Goal: Check status: Check status

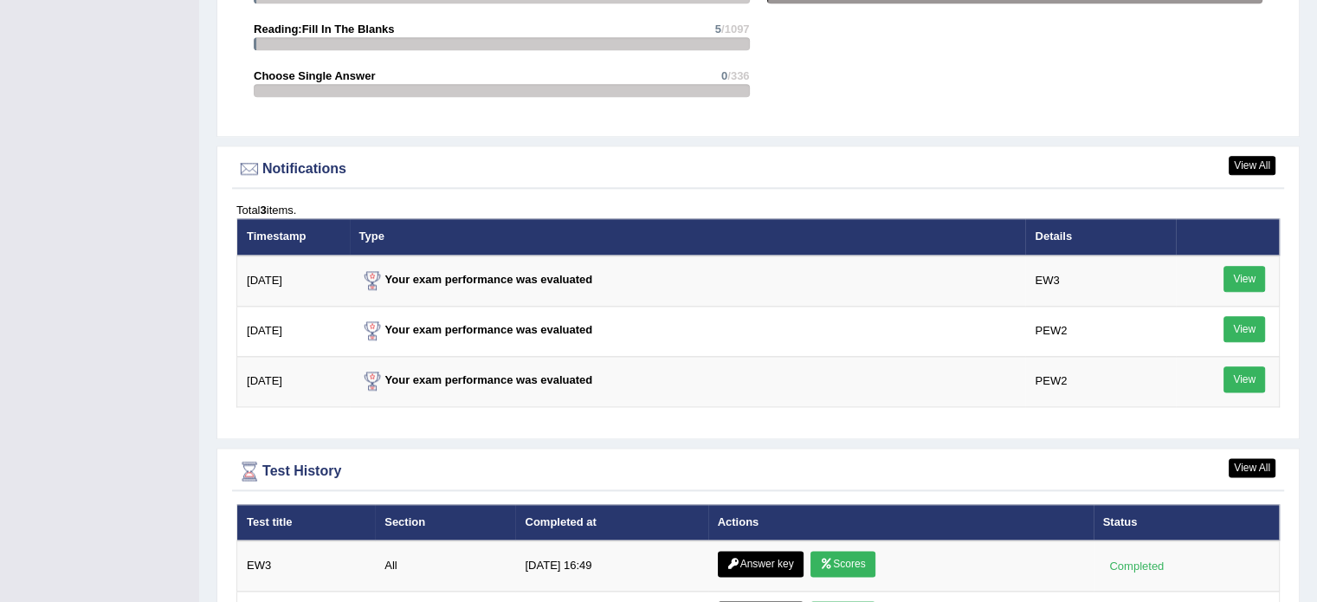
scroll to position [2252, 0]
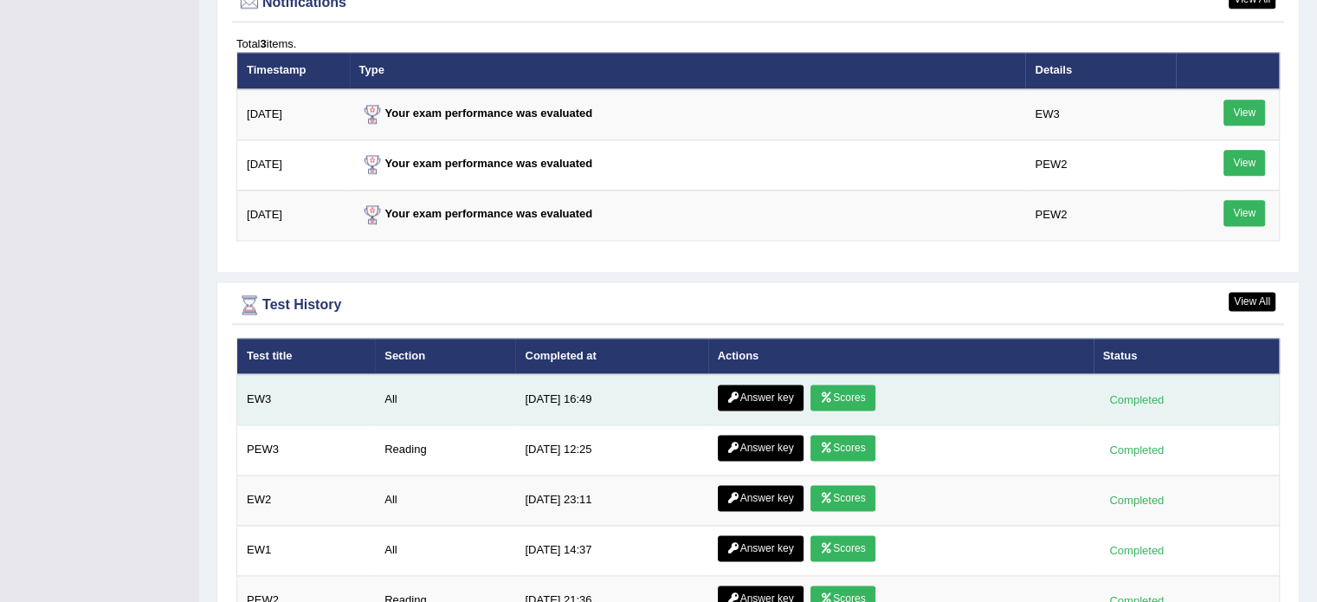
click at [826, 393] on icon at bounding box center [826, 397] width 13 height 10
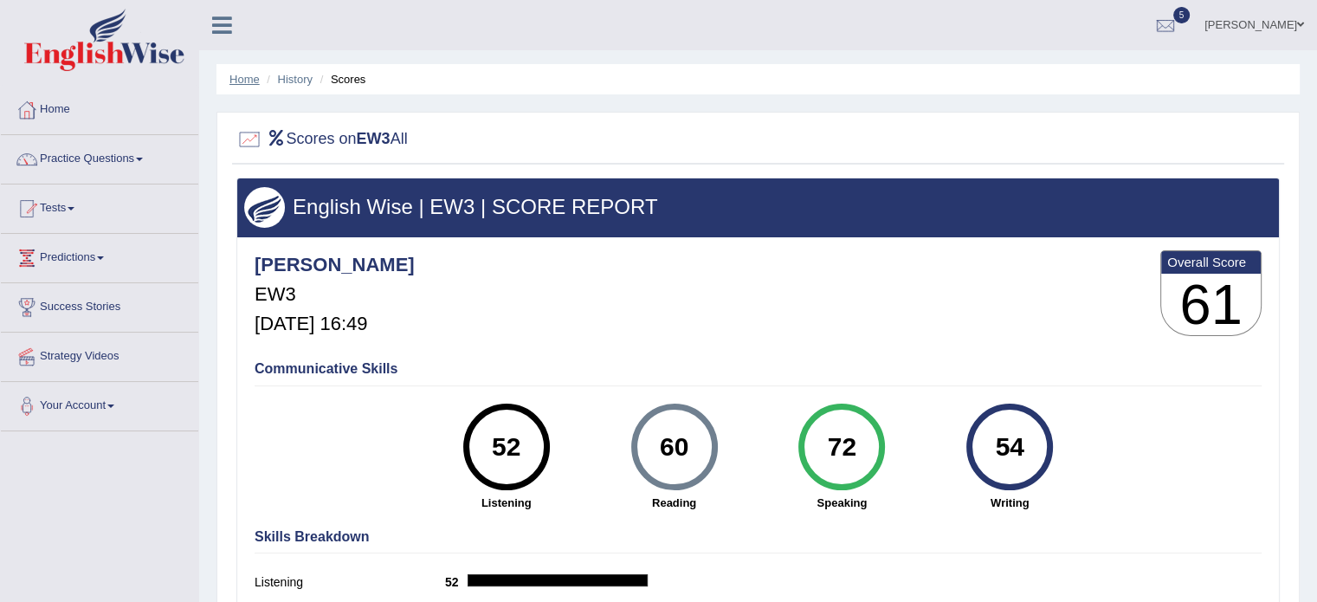
click at [243, 80] on link "Home" at bounding box center [245, 79] width 30 height 13
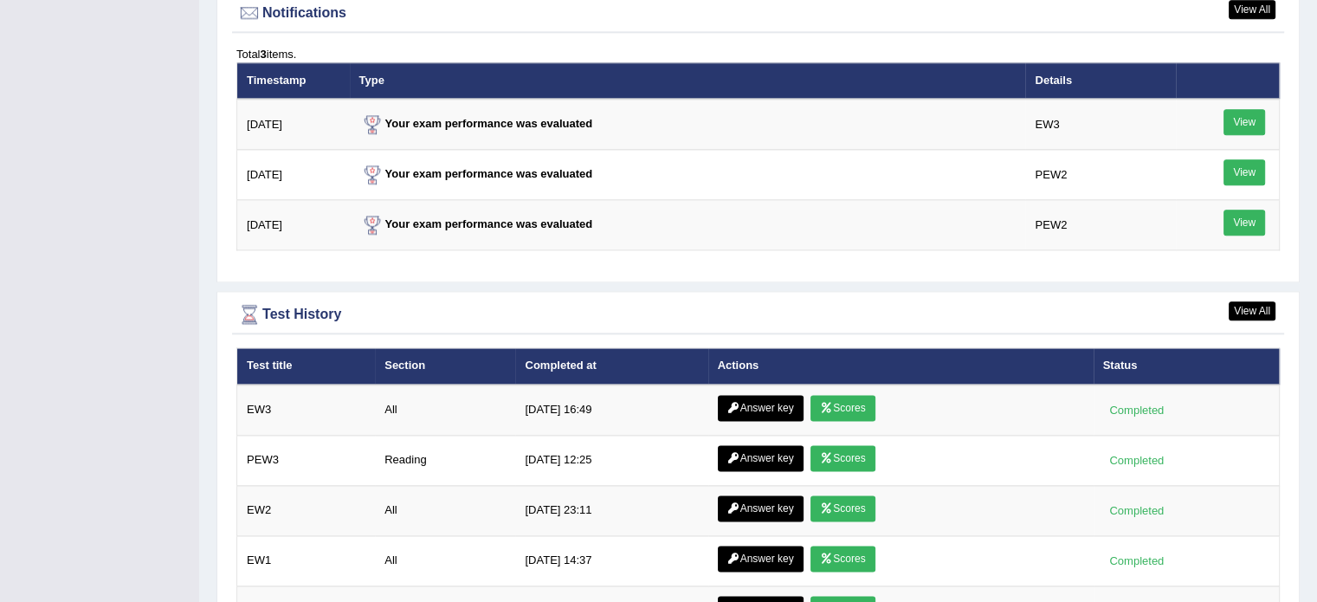
scroll to position [2165, 0]
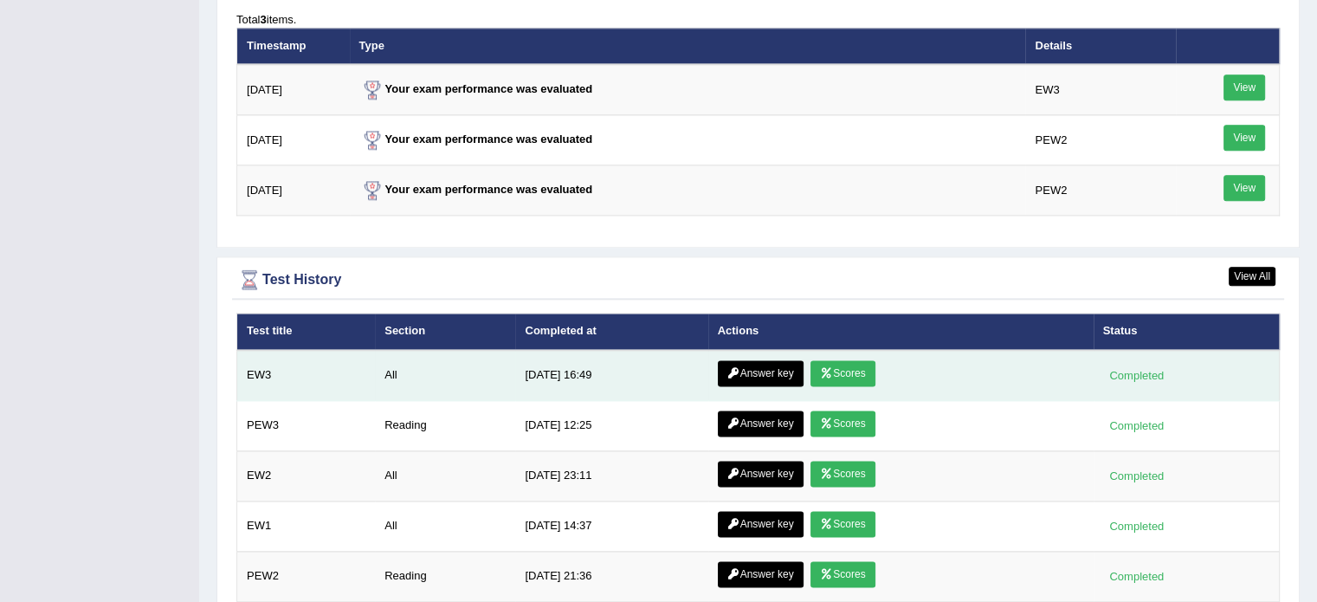
click at [785, 361] on link "Answer key" at bounding box center [761, 373] width 86 height 26
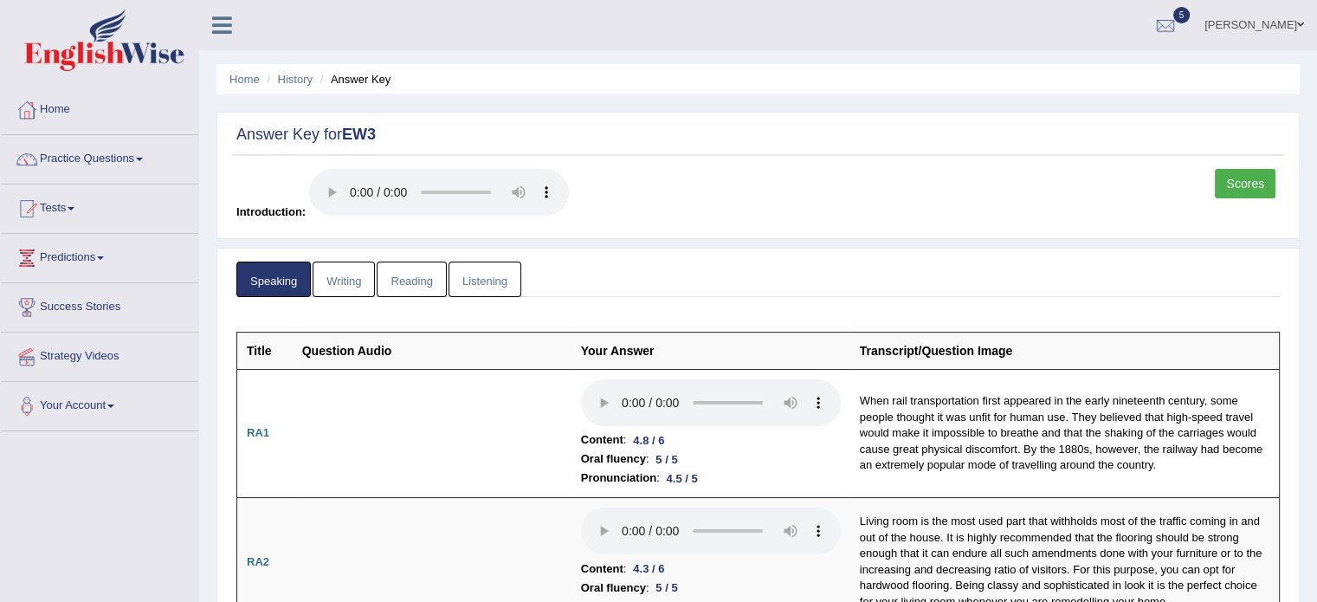
click at [351, 290] on link "Writing" at bounding box center [344, 280] width 62 height 36
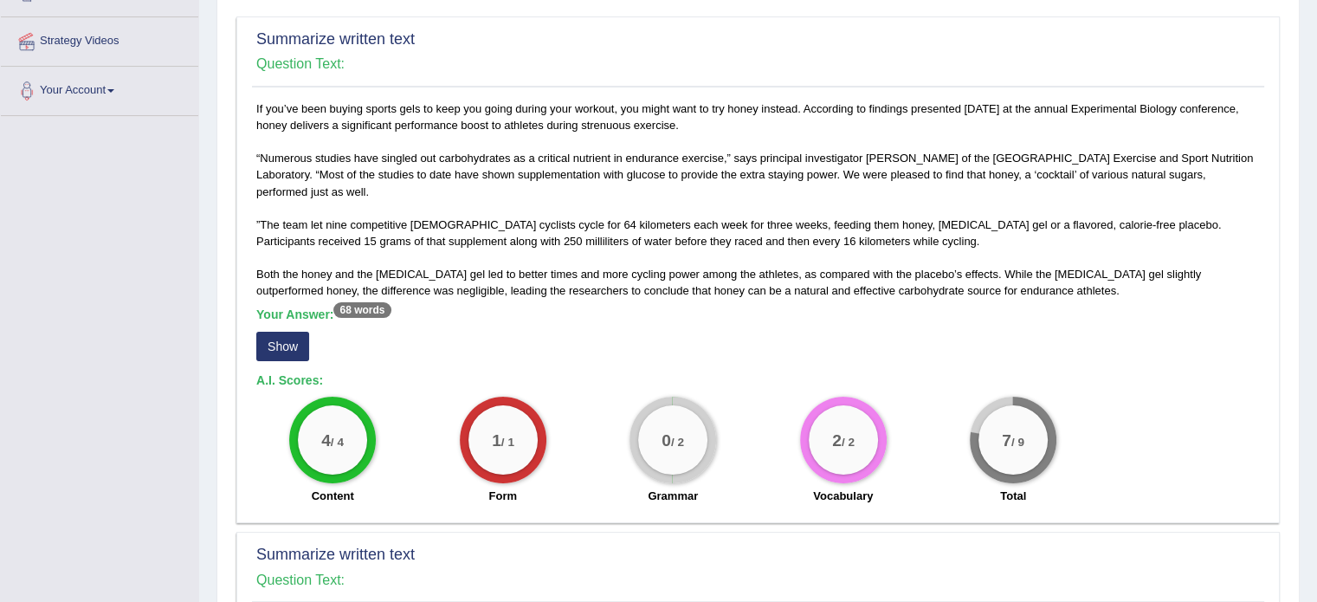
scroll to position [346, 0]
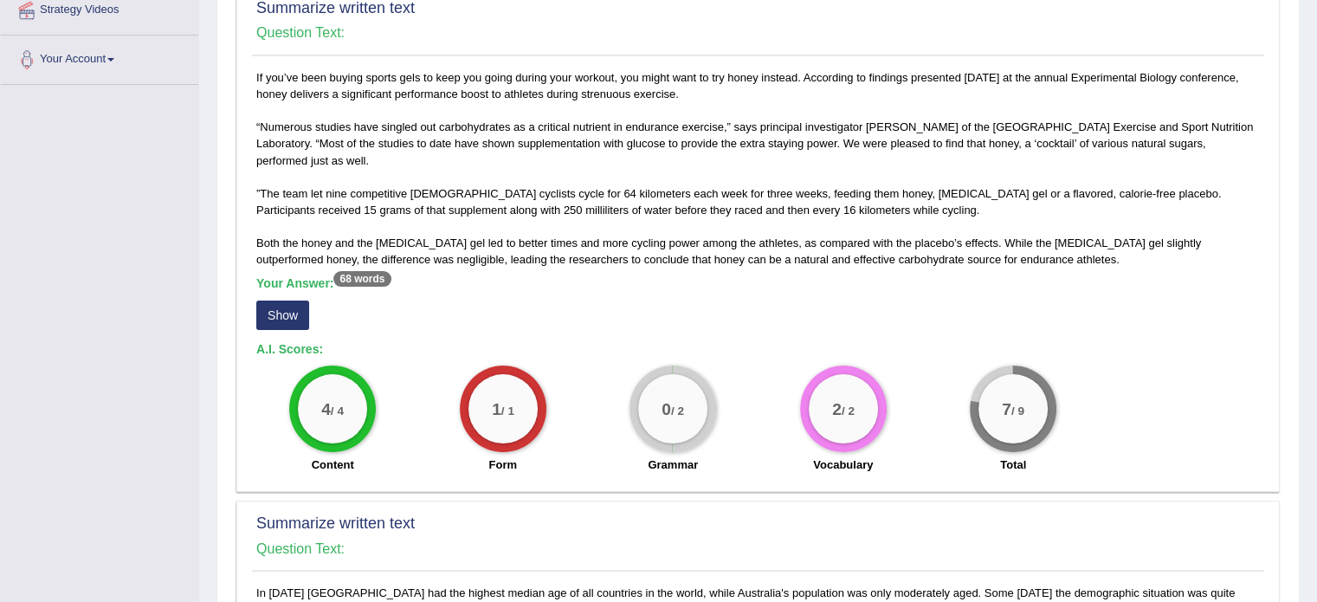
click at [281, 320] on button "Show" at bounding box center [282, 315] width 53 height 29
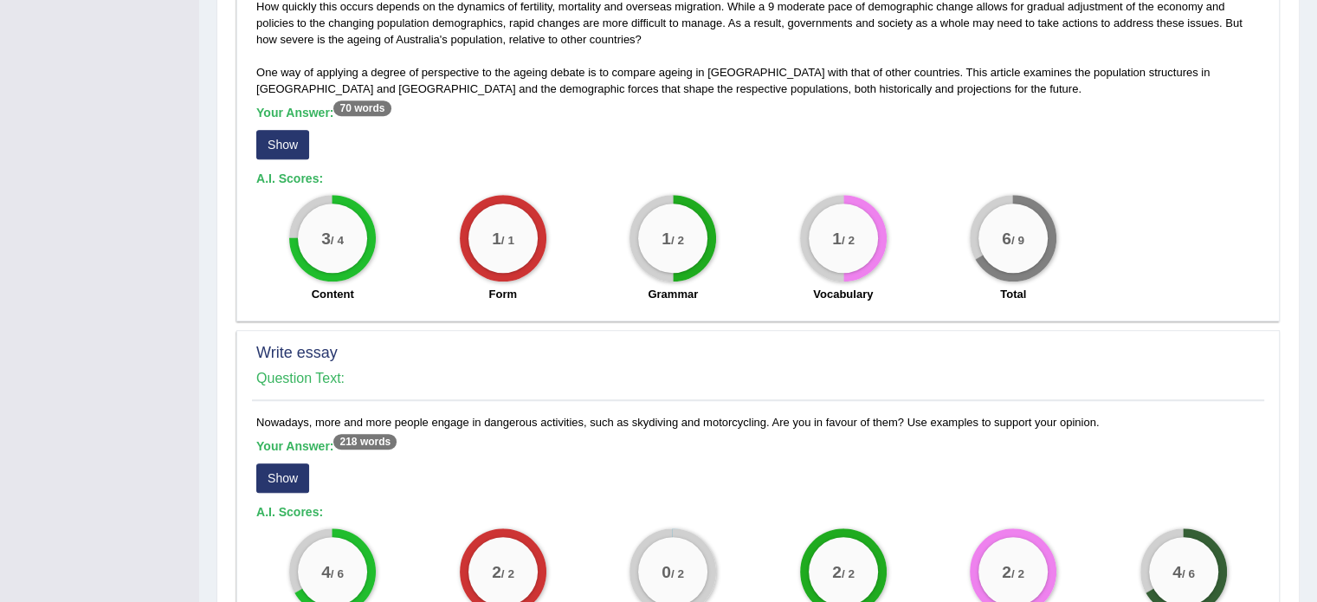
scroll to position [1126, 0]
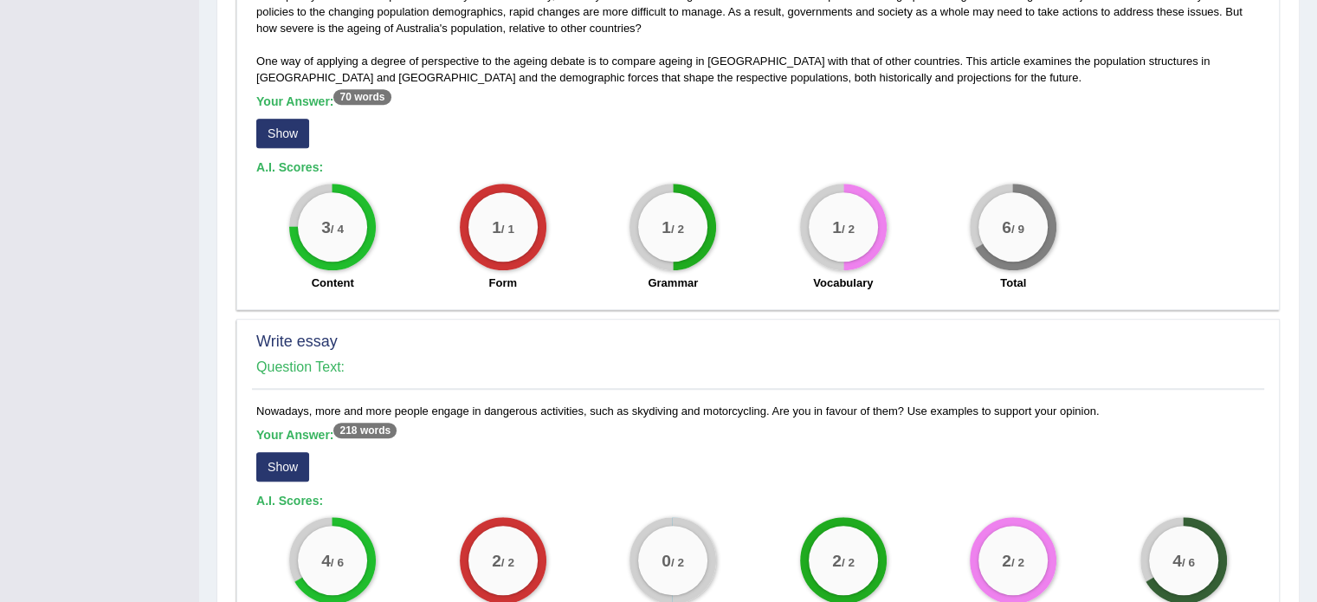
click at [268, 120] on button "Show" at bounding box center [282, 133] width 53 height 29
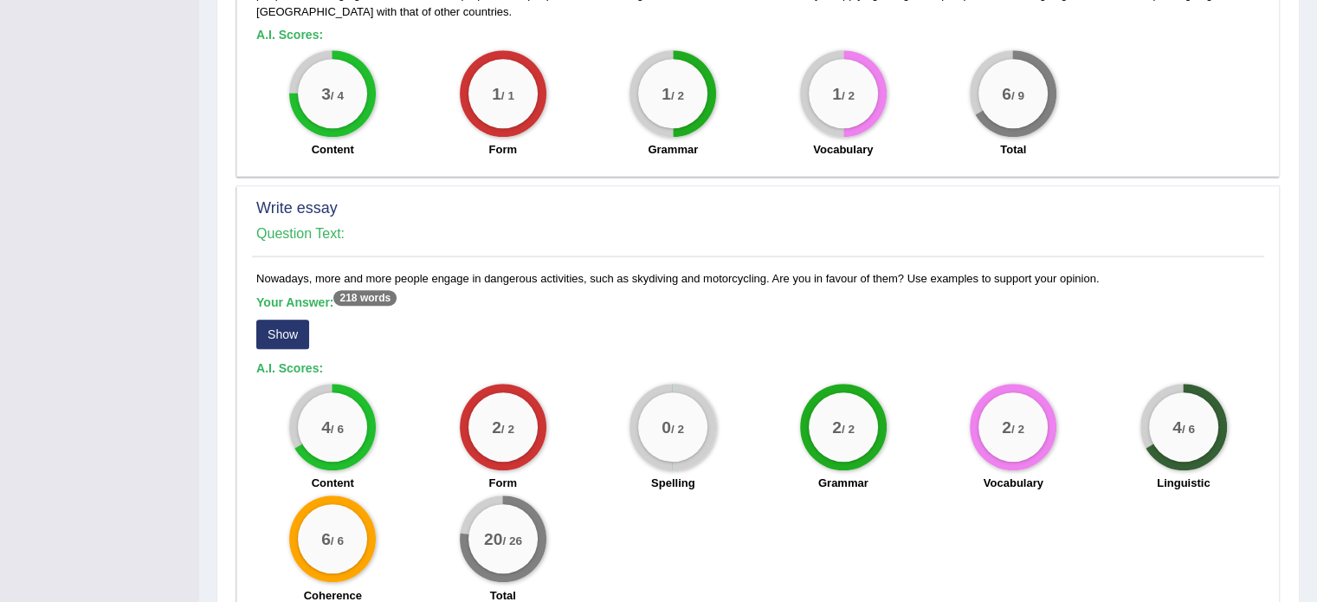
scroll to position [1356, 0]
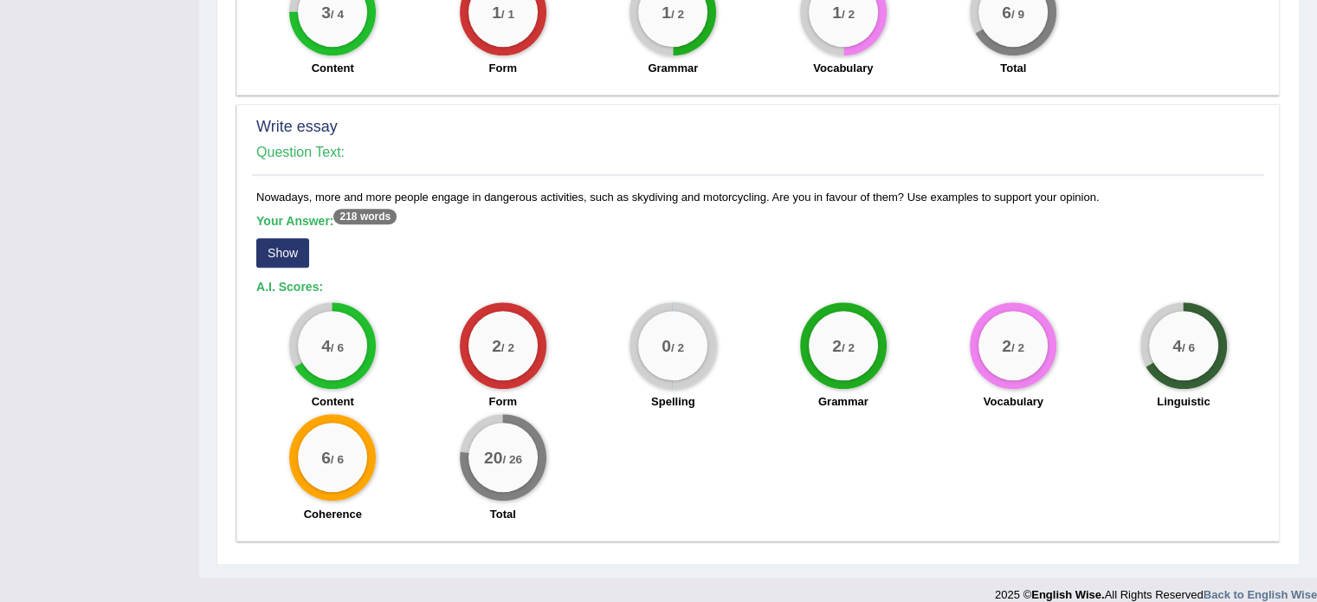
click at [305, 238] on button "Show" at bounding box center [282, 252] width 53 height 29
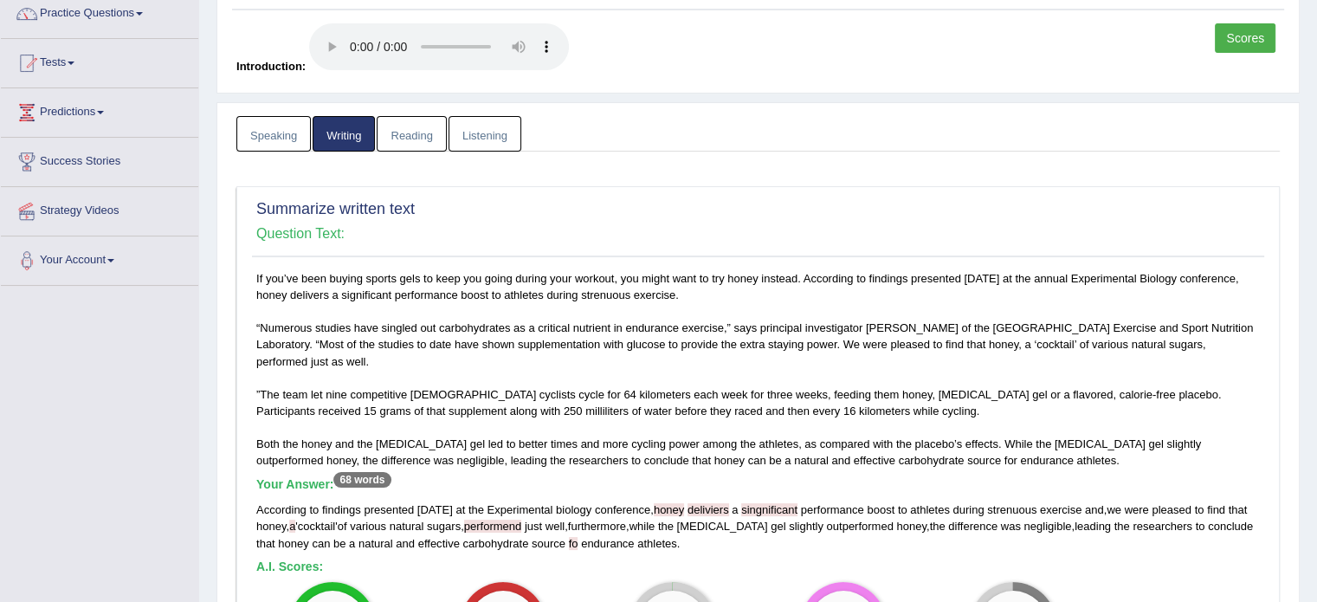
scroll to position [0, 0]
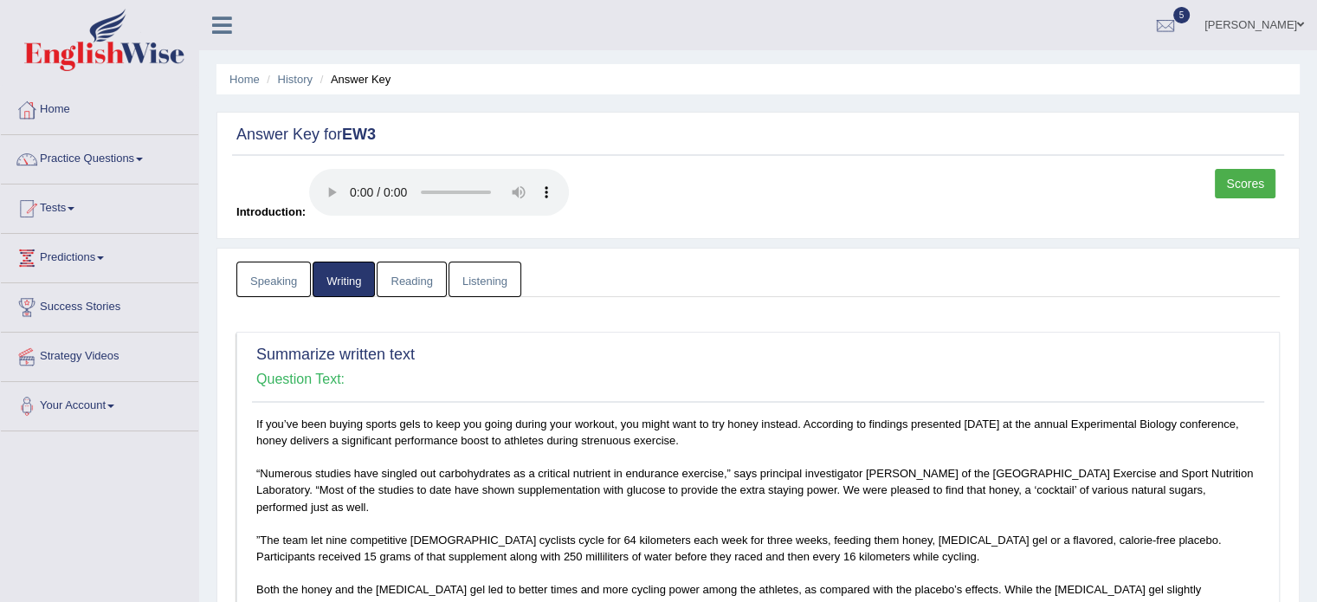
click at [416, 284] on link "Reading" at bounding box center [411, 280] width 69 height 36
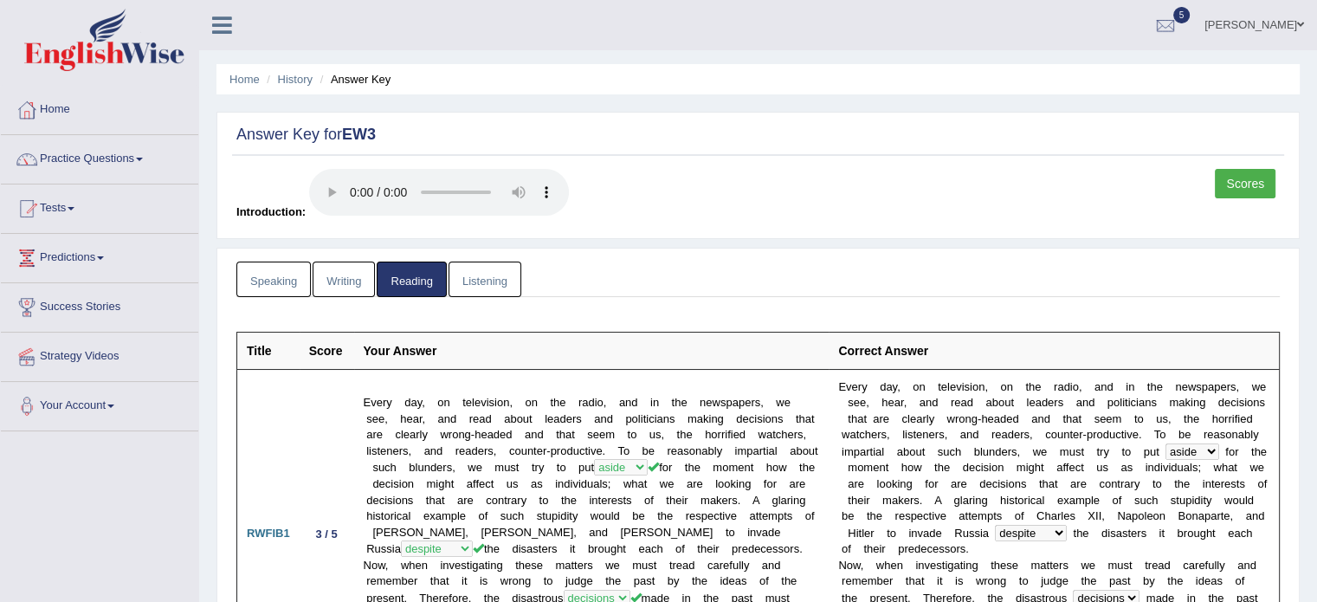
click at [480, 269] on link "Listening" at bounding box center [485, 280] width 73 height 36
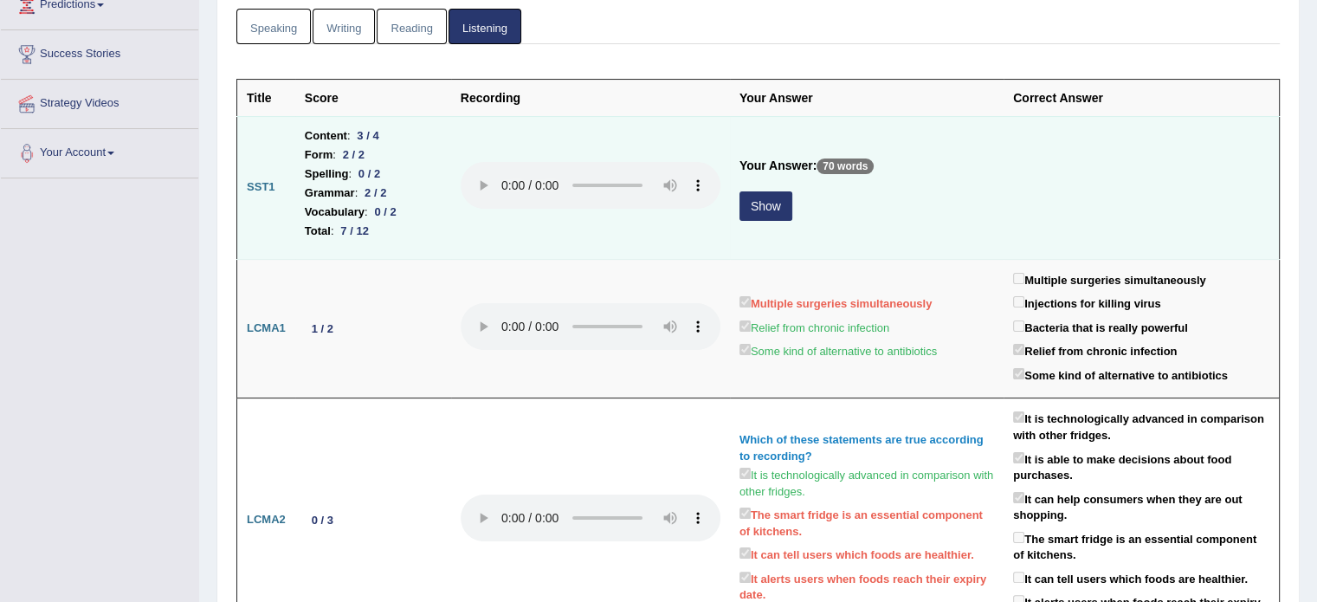
scroll to position [260, 0]
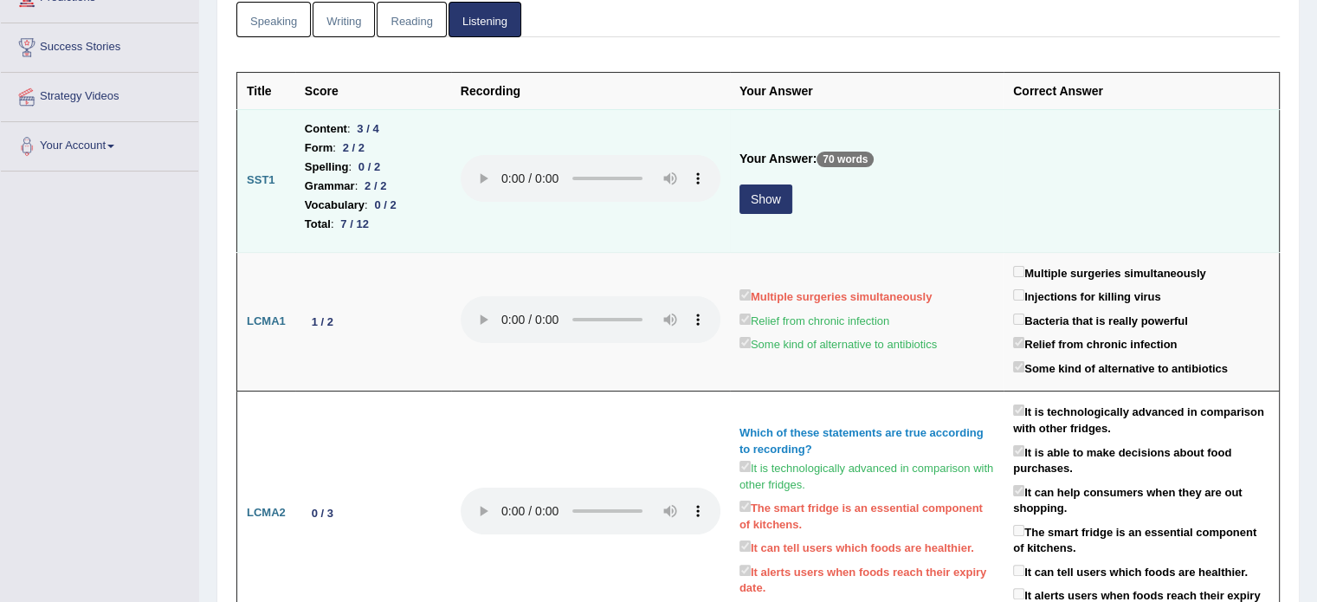
click at [773, 190] on button "Show" at bounding box center [766, 198] width 53 height 29
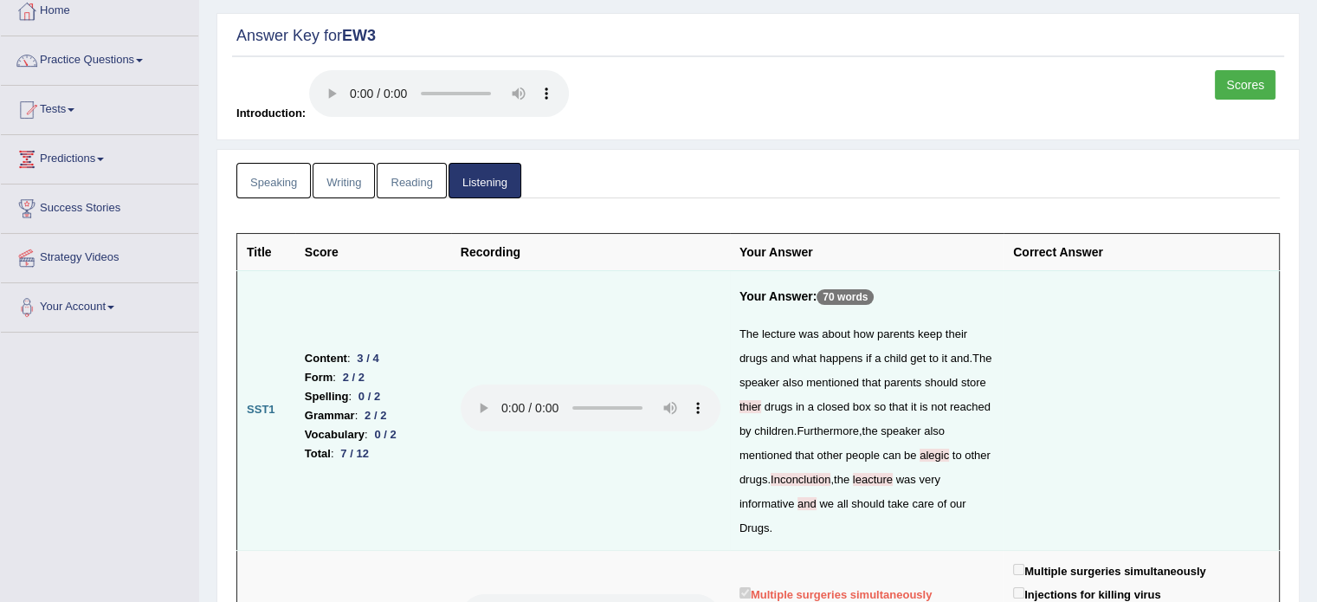
scroll to position [0, 0]
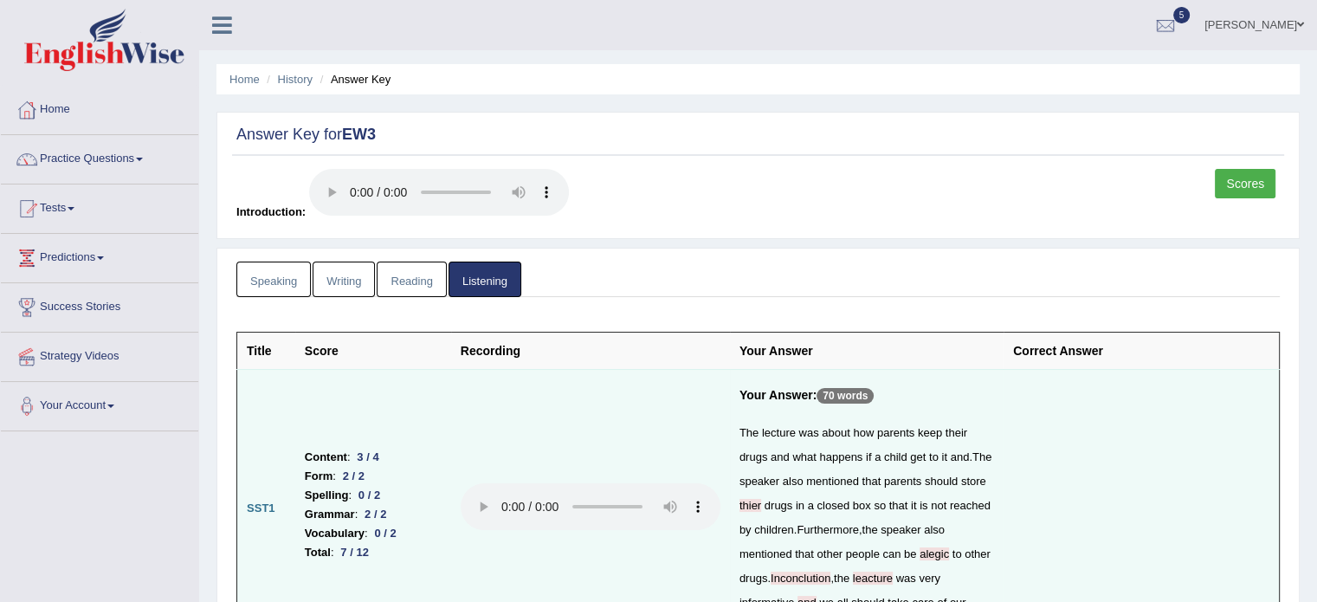
click at [1254, 175] on link "Scores" at bounding box center [1245, 183] width 61 height 29
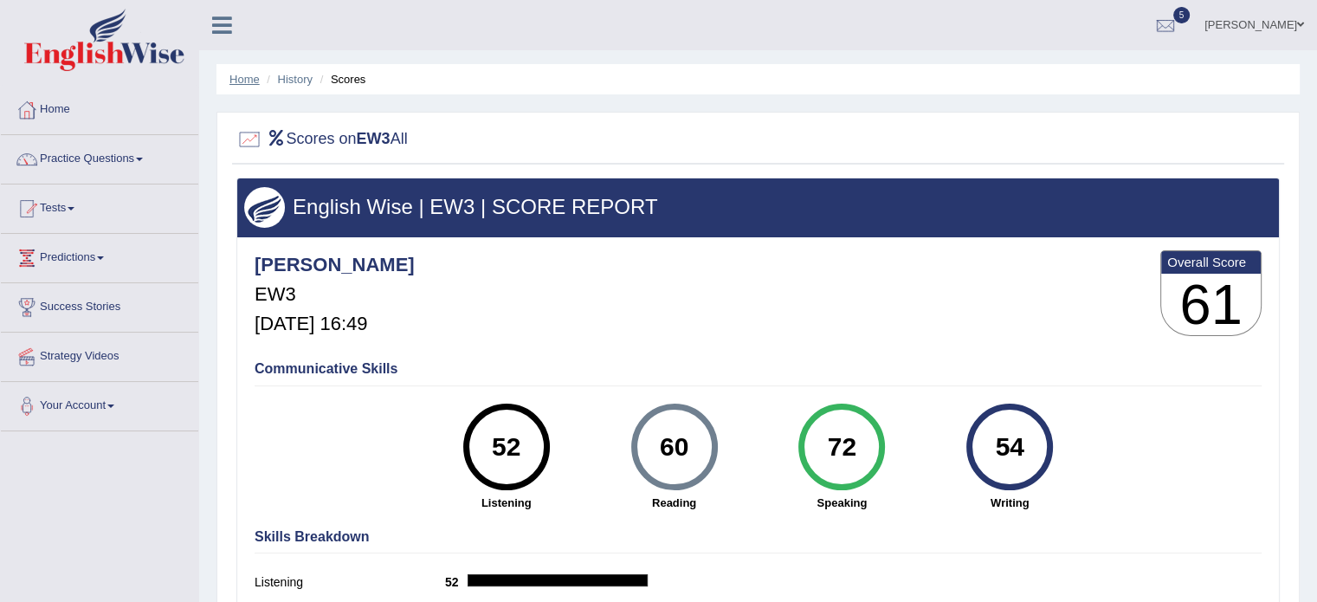
click at [251, 74] on link "Home" at bounding box center [245, 79] width 30 height 13
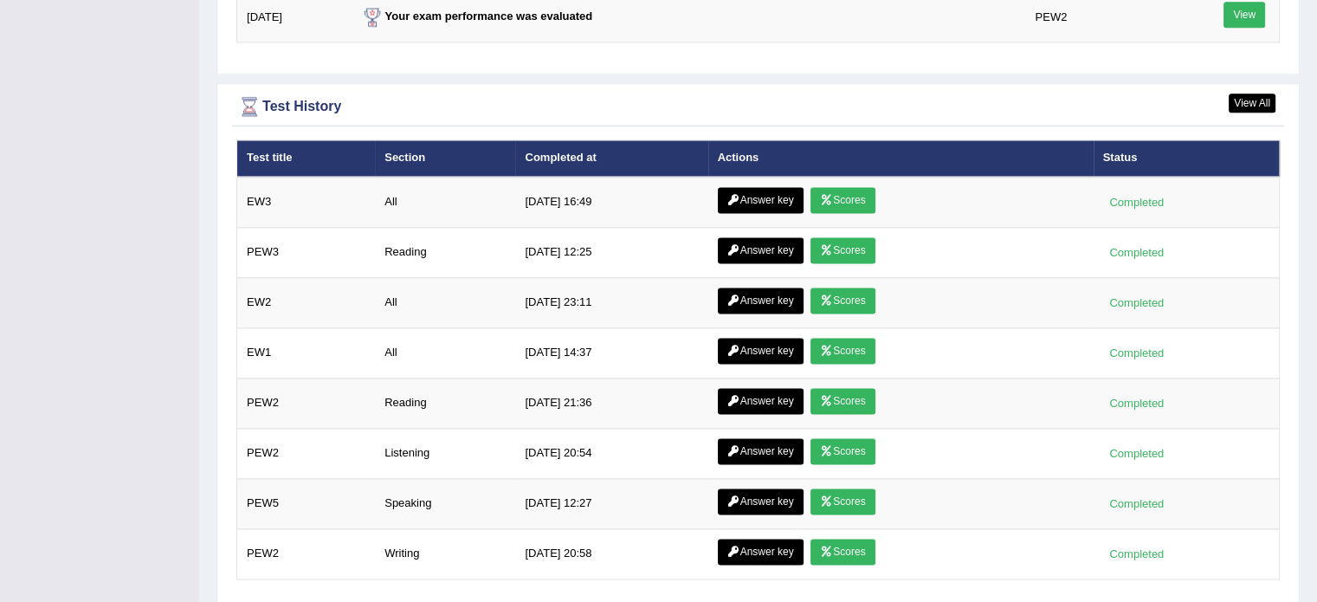
click at [772, 288] on link "Answer key" at bounding box center [761, 301] width 86 height 26
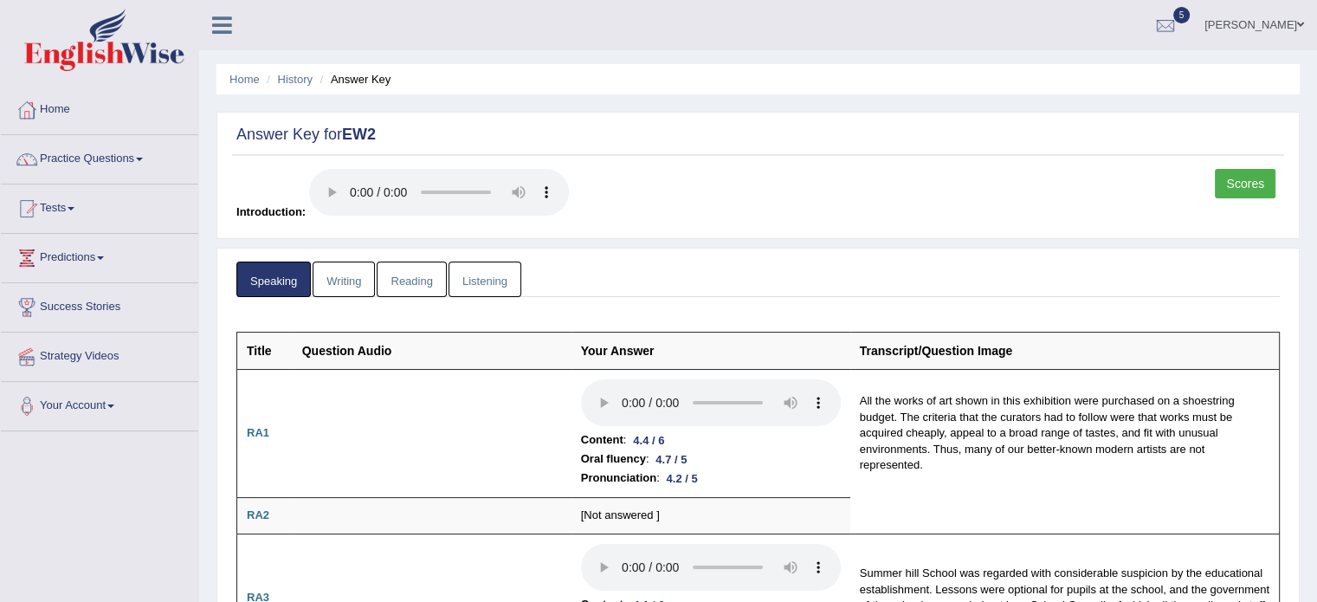
click at [1264, 187] on link "Scores" at bounding box center [1245, 183] width 61 height 29
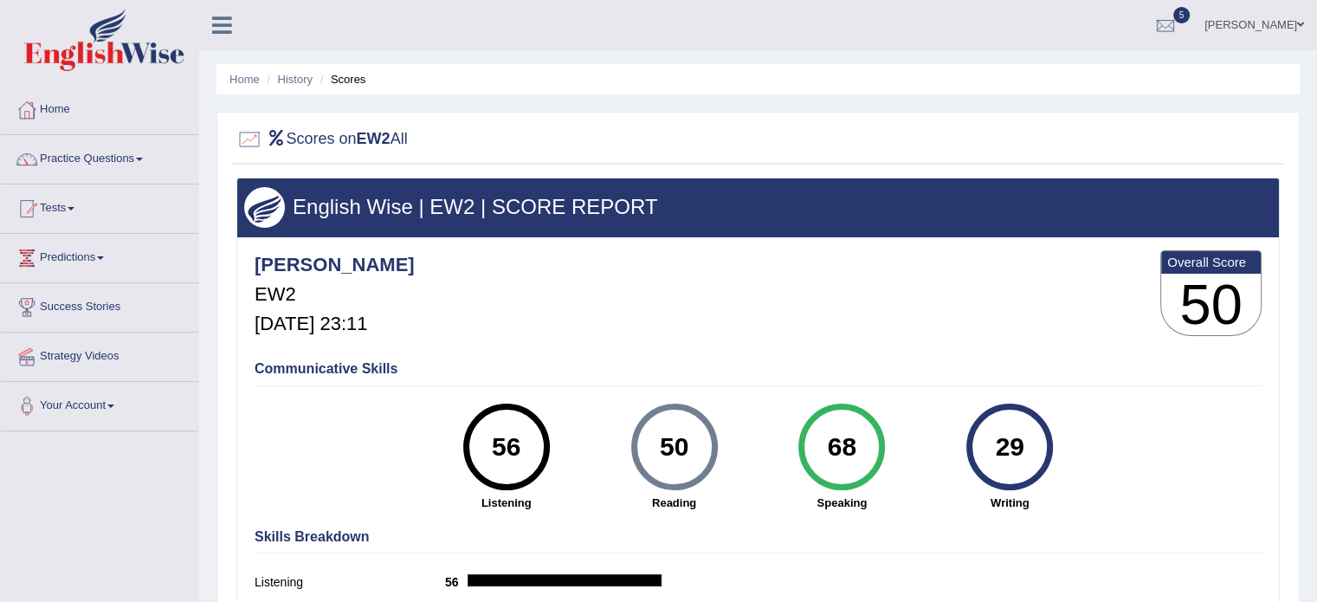
drag, startPoint x: 971, startPoint y: 434, endPoint x: 1009, endPoint y: 435, distance: 38.1
click at [1011, 436] on div "29" at bounding box center [1010, 447] width 87 height 87
click at [1160, 470] on div "Communicative Skills 56 Listening 50 Reading 68 Speaking 29 Writing" at bounding box center [758, 434] width 1016 height 164
click at [288, 85] on link "History" at bounding box center [295, 79] width 35 height 13
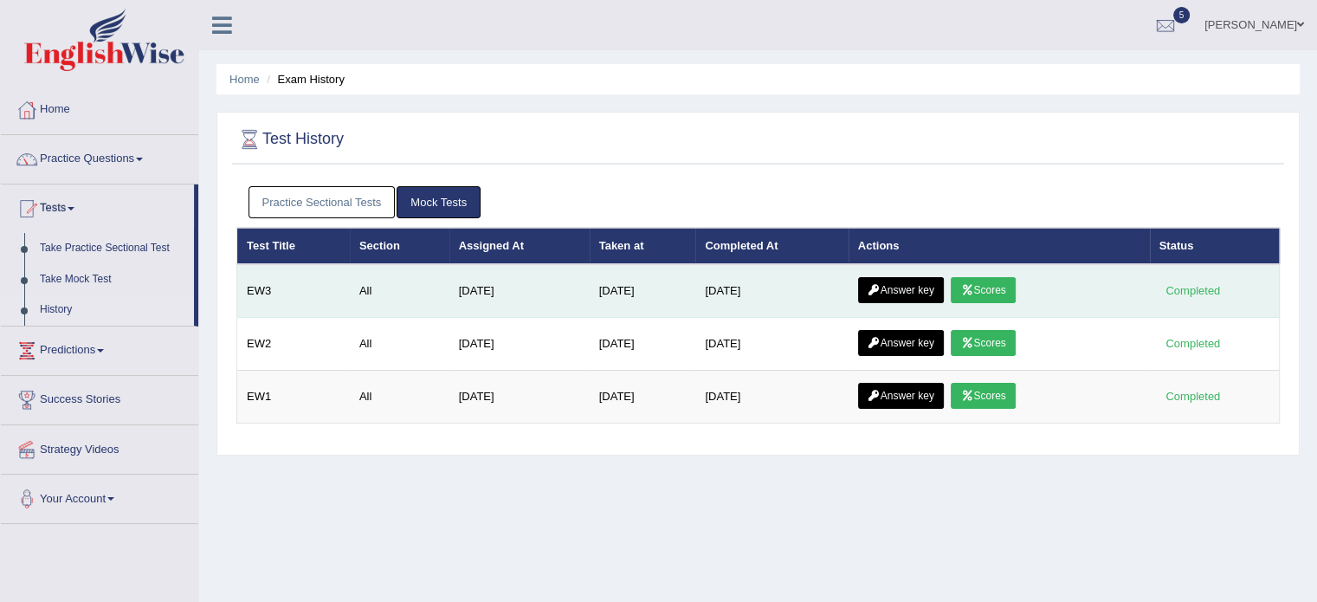
click at [994, 288] on link "Scores" at bounding box center [983, 290] width 64 height 26
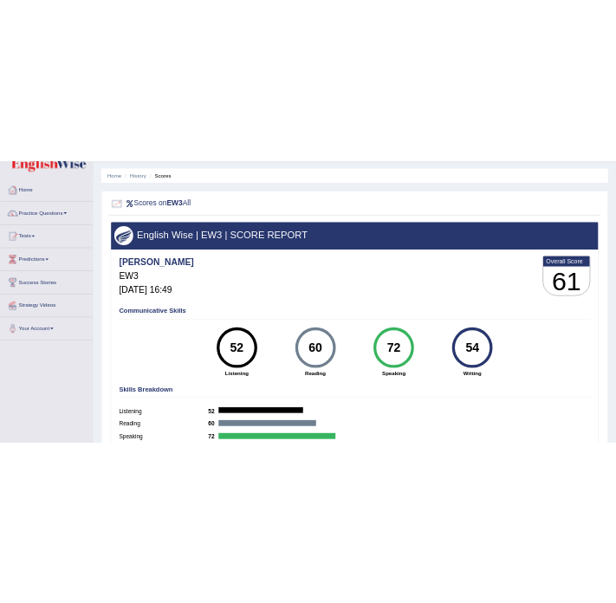
scroll to position [87, 0]
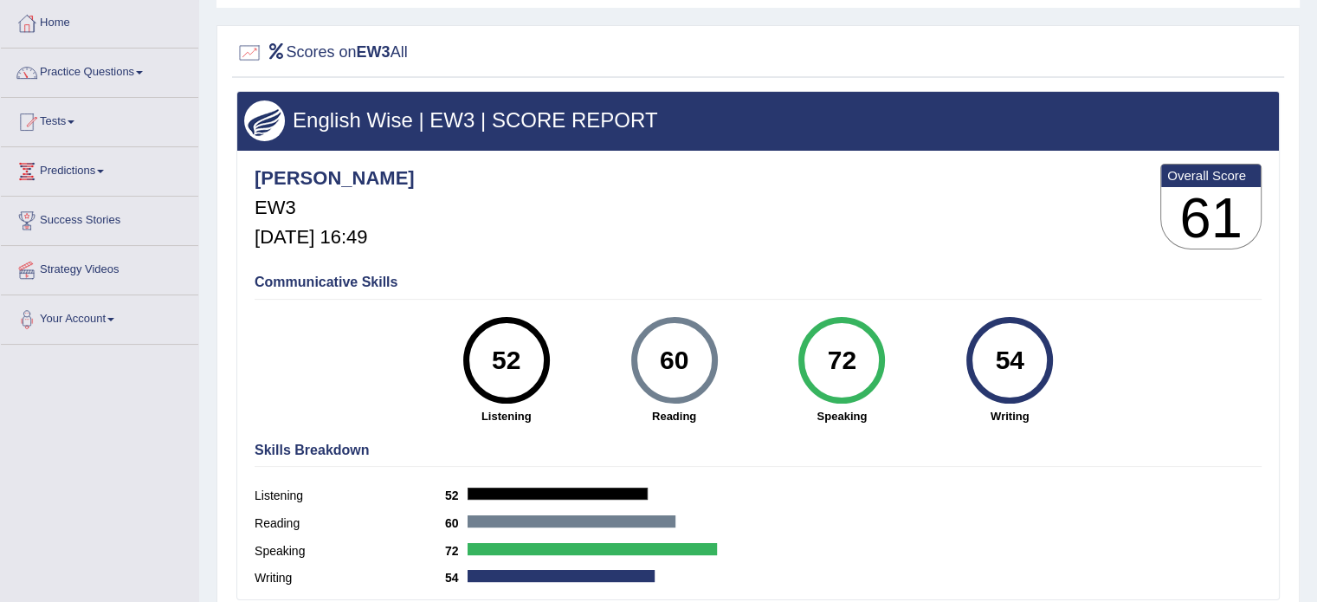
drag, startPoint x: 499, startPoint y: 301, endPoint x: 769, endPoint y: 325, distance: 271.2
click at [761, 332] on div "Communicative Skills 52 Listening 60 [GEOGRAPHIC_DATA] 72 Speaking 54 Writing" at bounding box center [758, 348] width 1016 height 164
click at [755, 281] on h4 "Communicative Skills" at bounding box center [758, 283] width 1007 height 16
